Goal: Task Accomplishment & Management: Manage account settings

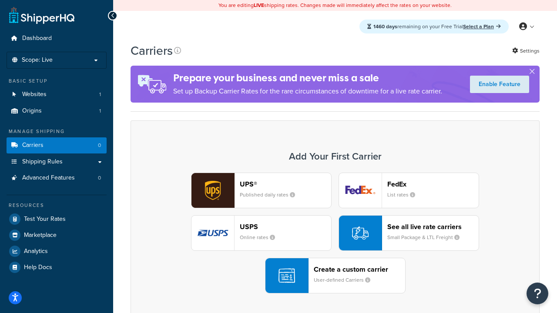
click at [335, 233] on div "UPS® Published daily rates FedEx List rates USPS Online rates See all live rate…" at bounding box center [335, 233] width 391 height 121
click at [433, 184] on header "FedEx" at bounding box center [432, 184] width 91 height 8
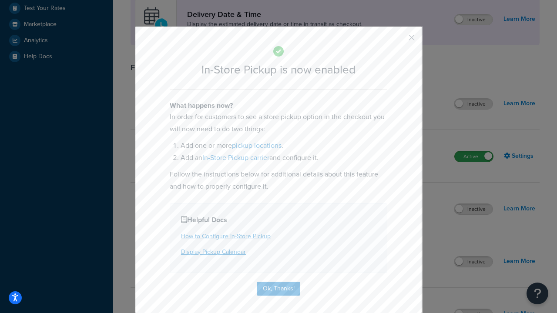
scroll to position [244, 0]
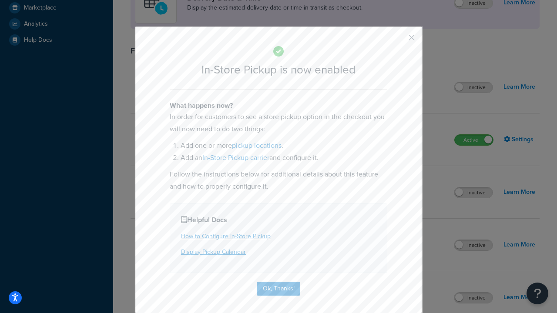
click at [399, 40] on button "button" at bounding box center [399, 41] width 2 height 2
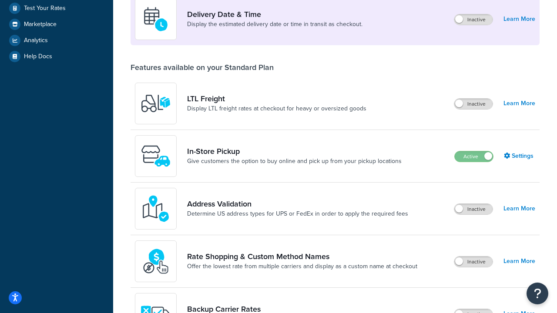
scroll to position [211, 0]
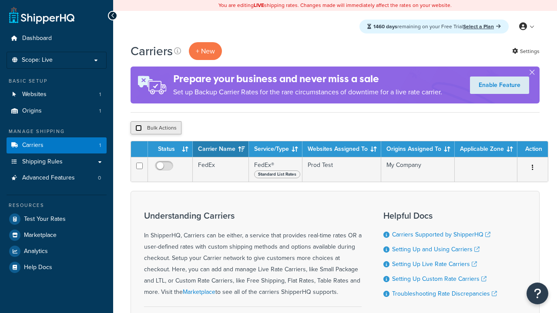
click at [138, 128] on input "checkbox" at bounding box center [138, 128] width 7 height 7
checkbox input "true"
click at [0, 0] on button "Delete" at bounding box center [0, 0] width 0 height 0
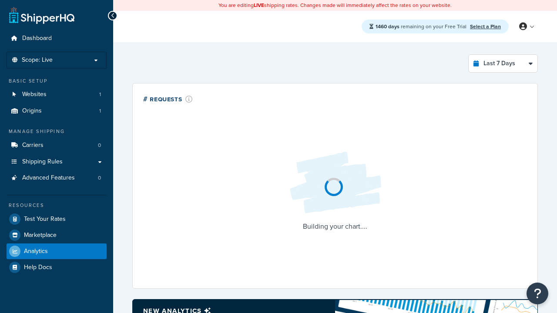
select select "last_7_days"
click at [113, 16] on icon at bounding box center [113, 16] width 4 height 6
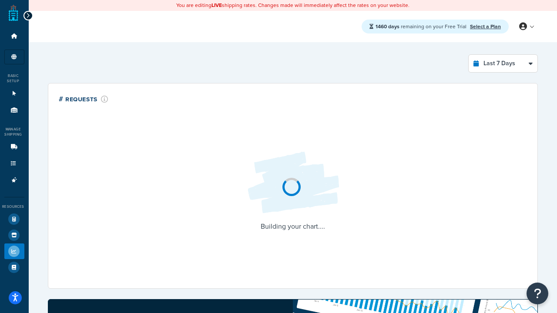
click at [28, 16] on icon at bounding box center [28, 16] width 4 height 6
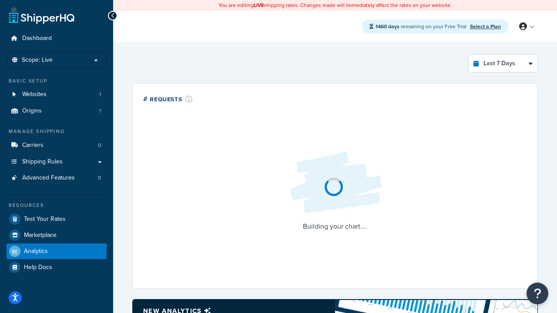
click at [485, 26] on link "Select a Plan" at bounding box center [485, 27] width 31 height 8
